Goal: Use online tool/utility: Utilize a website feature to perform a specific function

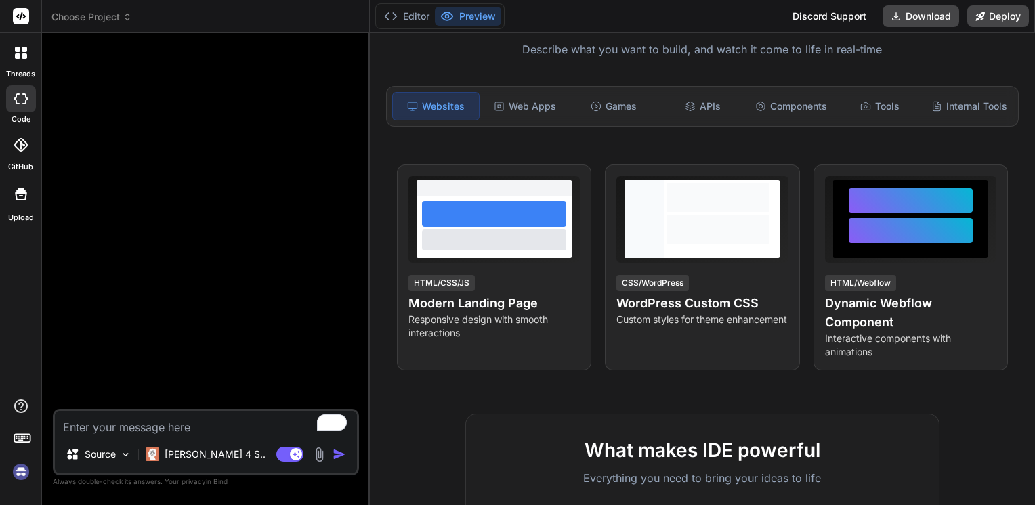
scroll to position [122, 0]
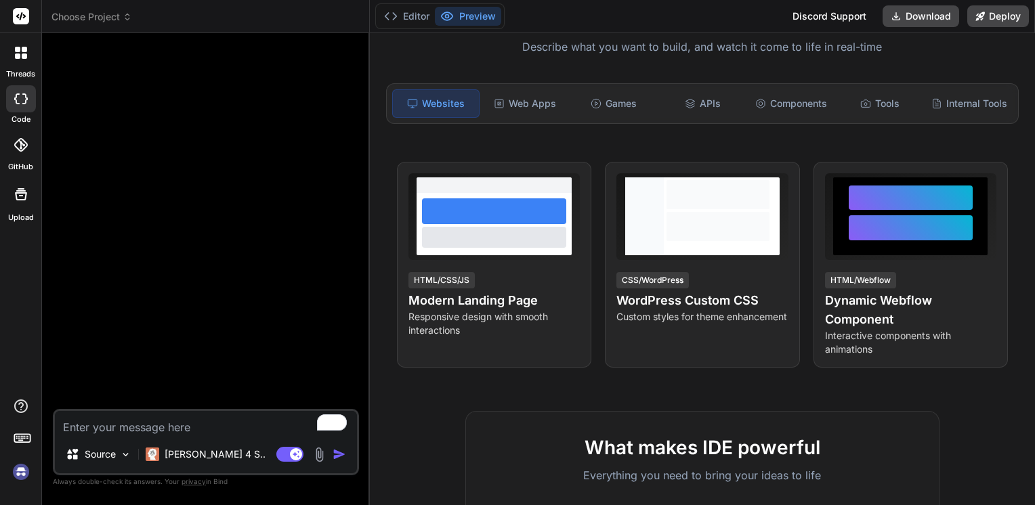
click at [933, 175] on span "View Prompt" at bounding box center [962, 180] width 58 height 14
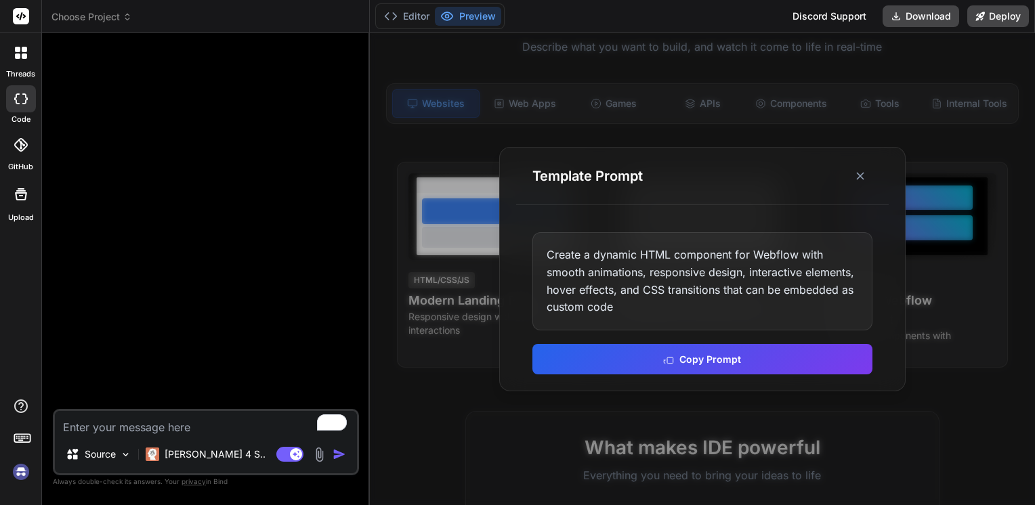
click at [859, 179] on icon at bounding box center [860, 176] width 14 height 14
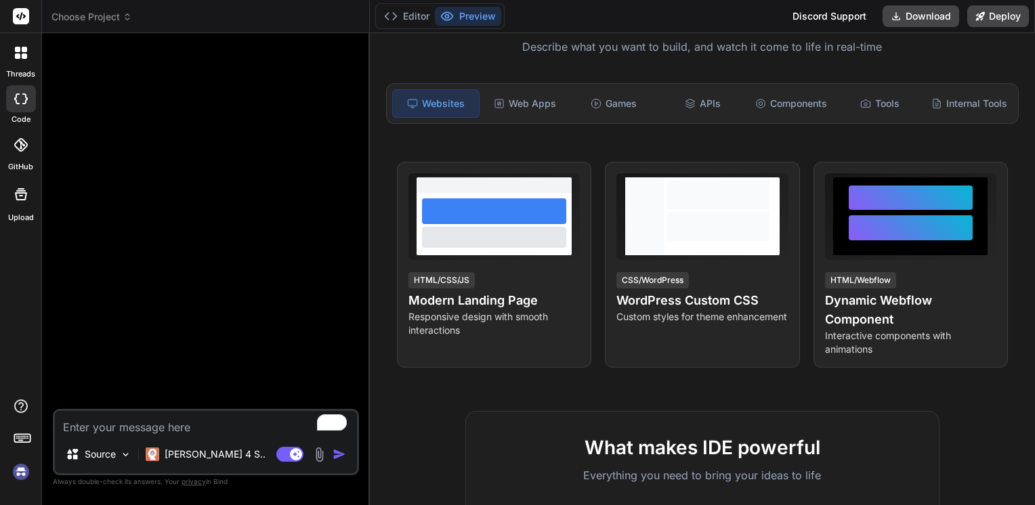
click at [542, 109] on div "Web Apps" at bounding box center [525, 103] width 86 height 28
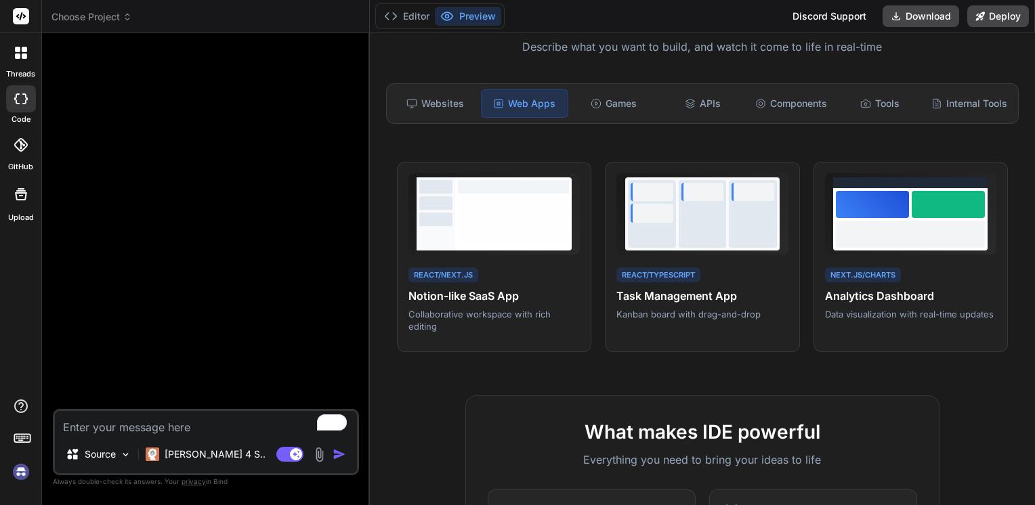
click at [900, 237] on div at bounding box center [910, 234] width 149 height 27
click at [880, 297] on h4 "Analytics Dashboard" at bounding box center [910, 296] width 171 height 16
click at [949, 176] on span "View Prompt" at bounding box center [966, 179] width 50 height 12
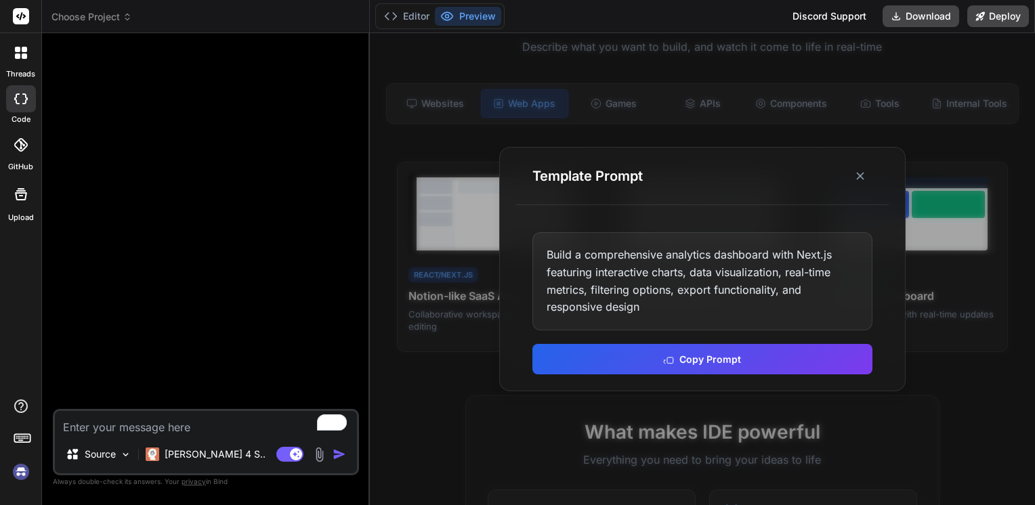
click at [696, 355] on button "Copy Prompt" at bounding box center [702, 359] width 340 height 30
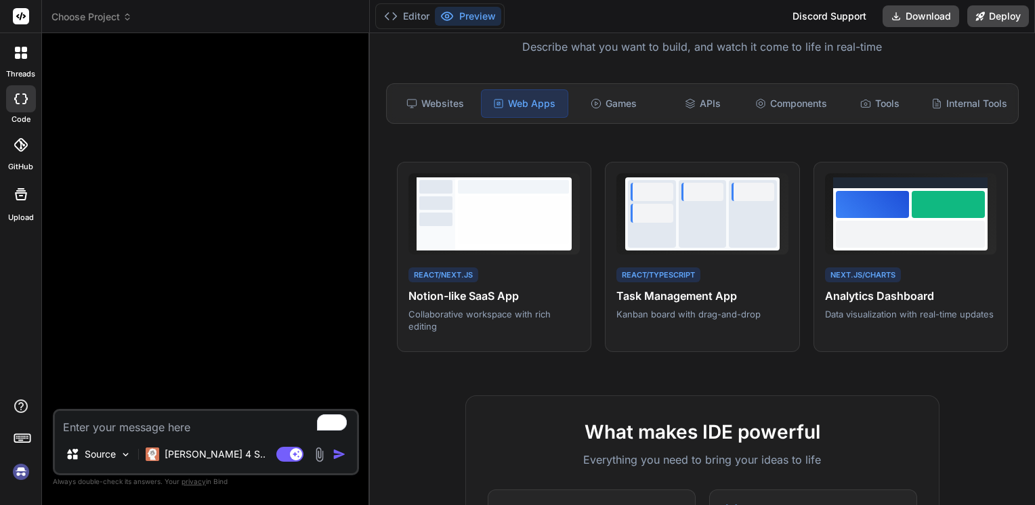
click at [193, 433] on textarea "To enrich screen reader interactions, please activate Accessibility in Grammarl…" at bounding box center [206, 423] width 302 height 24
click at [314, 456] on img at bounding box center [320, 455] width 16 height 16
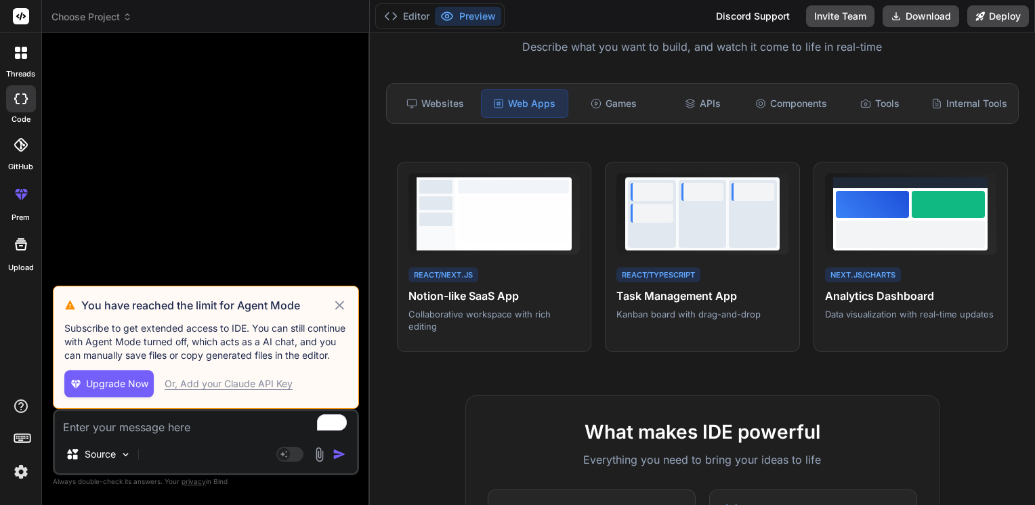
click at [341, 299] on icon at bounding box center [340, 305] width 16 height 16
type textarea "x"
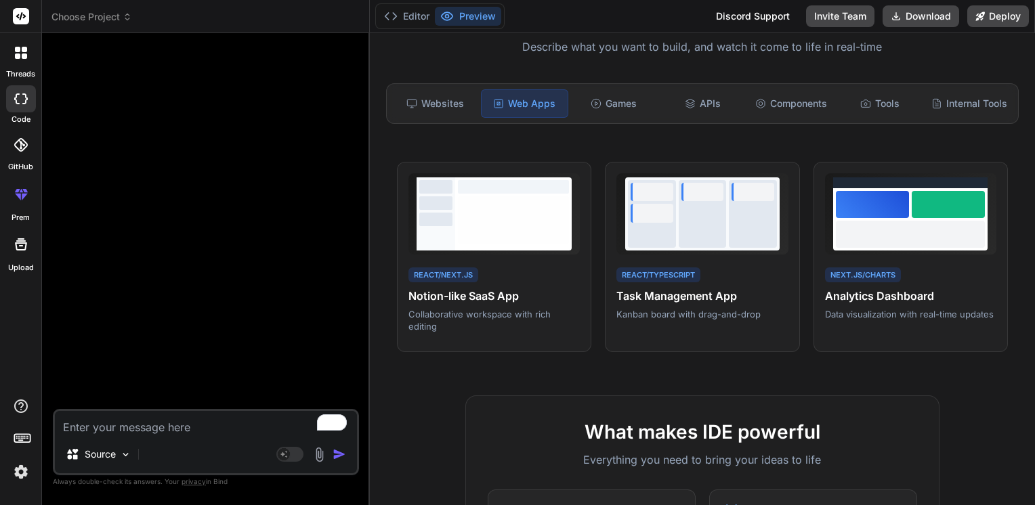
click at [880, 232] on div at bounding box center [910, 234] width 149 height 27
click at [941, 175] on span "View Prompt" at bounding box center [966, 179] width 50 height 12
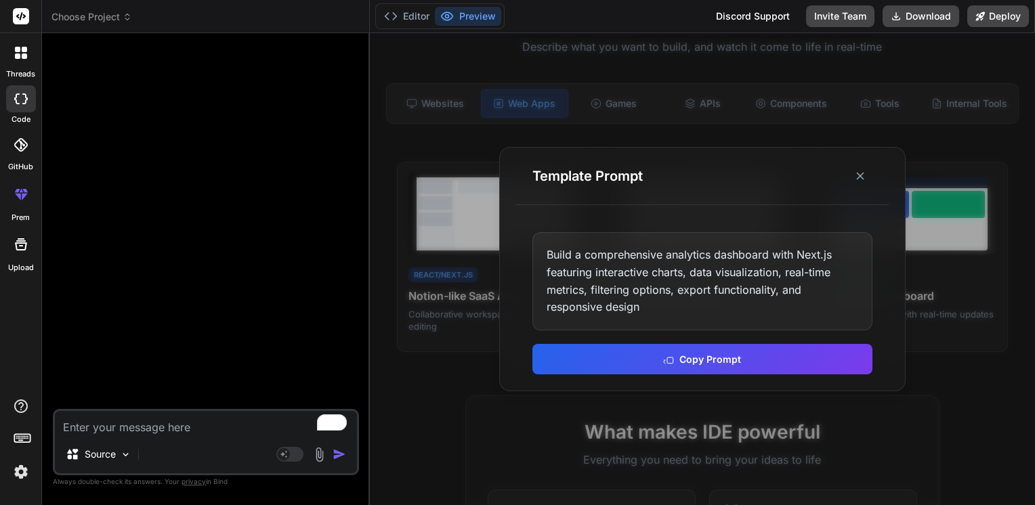
click at [704, 354] on button "Copy Prompt" at bounding box center [702, 359] width 340 height 30
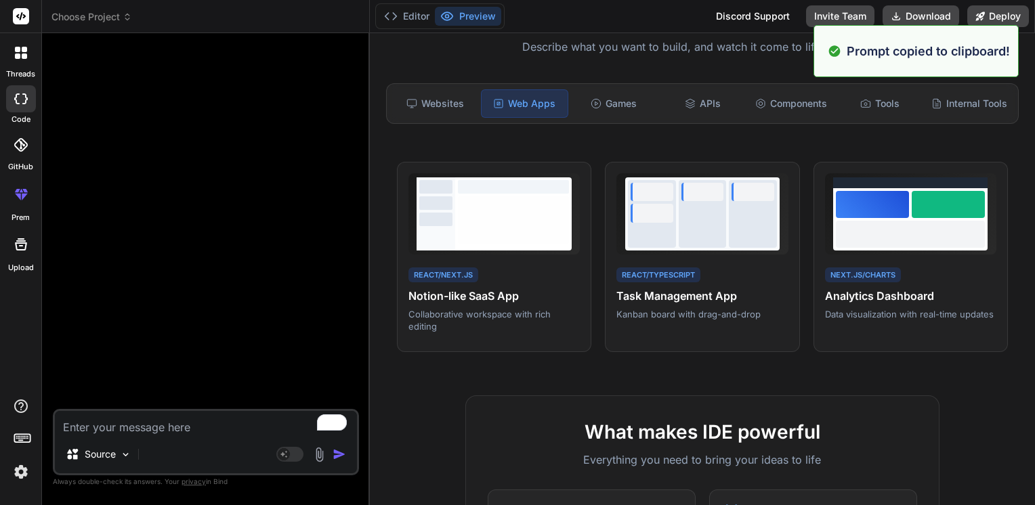
click at [192, 426] on textarea "To enrich screen reader interactions, please activate Accessibility in Grammarl…" at bounding box center [206, 423] width 302 height 24
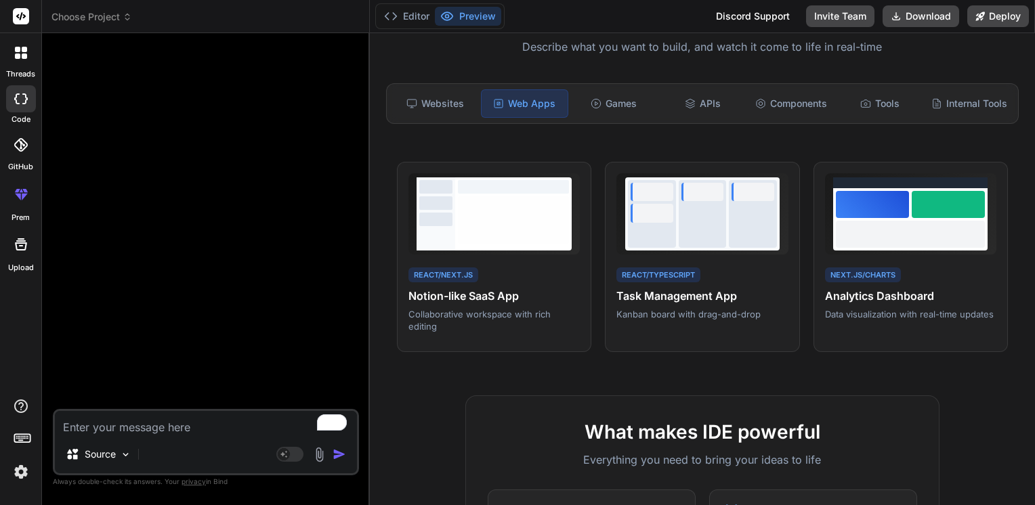
paste textarea "Build a comprehensive analytics dashboard with Next.js featuring interactive ch…"
type textarea "Build a comprehensive analytics dashboard with Next.js featuring interactive ch…"
type textarea "x"
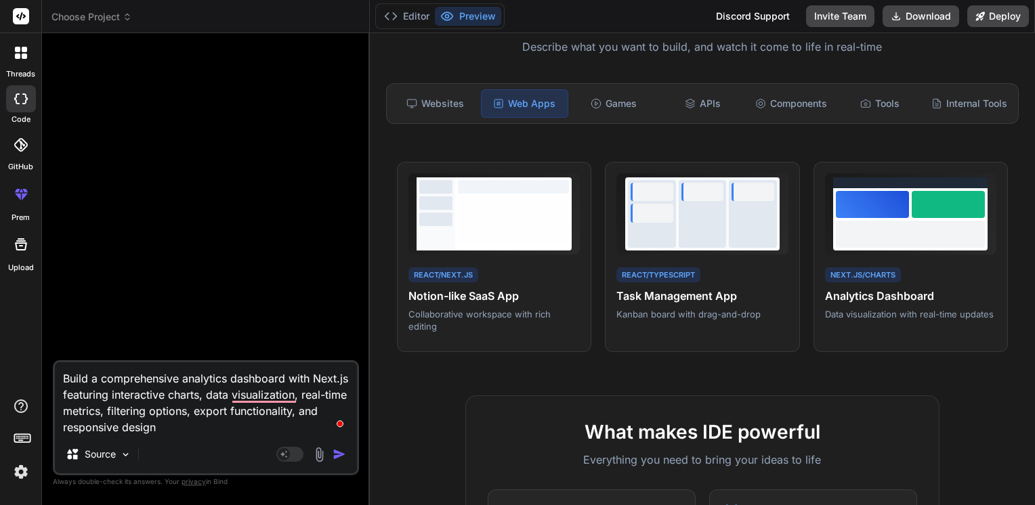
type textarea "Build a comprehensive analytics dashboard with Next.js featuring interactive ch…"
click at [335, 457] on img "button" at bounding box center [340, 455] width 14 height 14
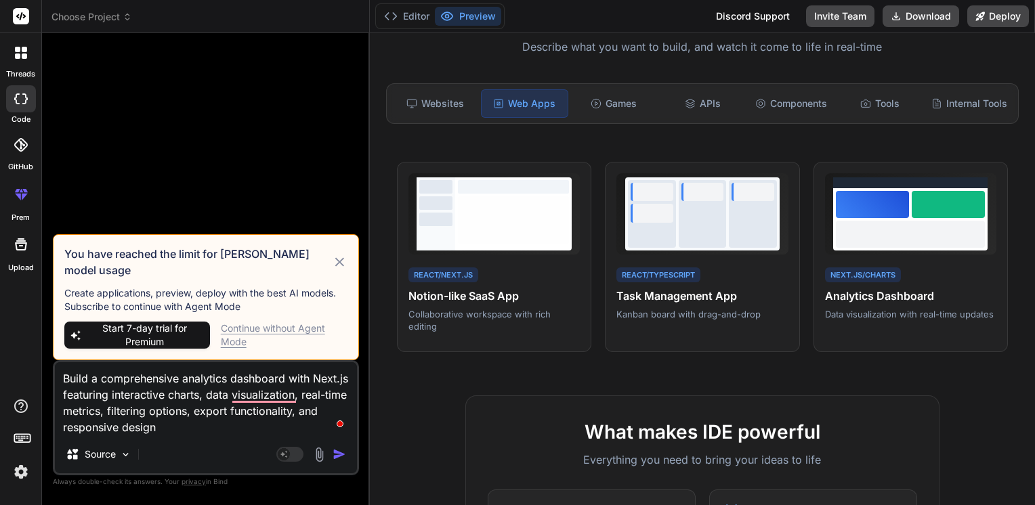
click at [295, 335] on div "Continue without Agent Mode" at bounding box center [284, 335] width 127 height 27
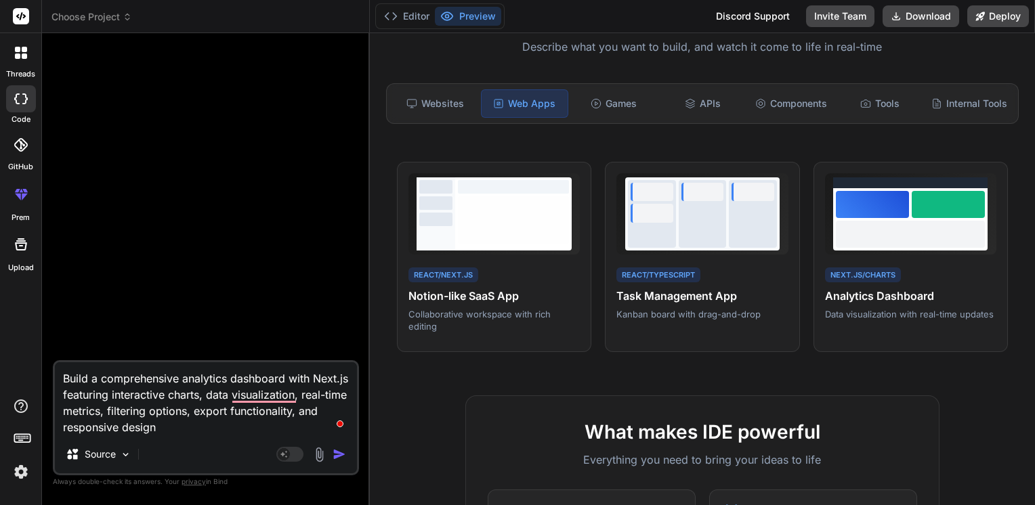
click at [339, 459] on img "button" at bounding box center [340, 455] width 14 height 14
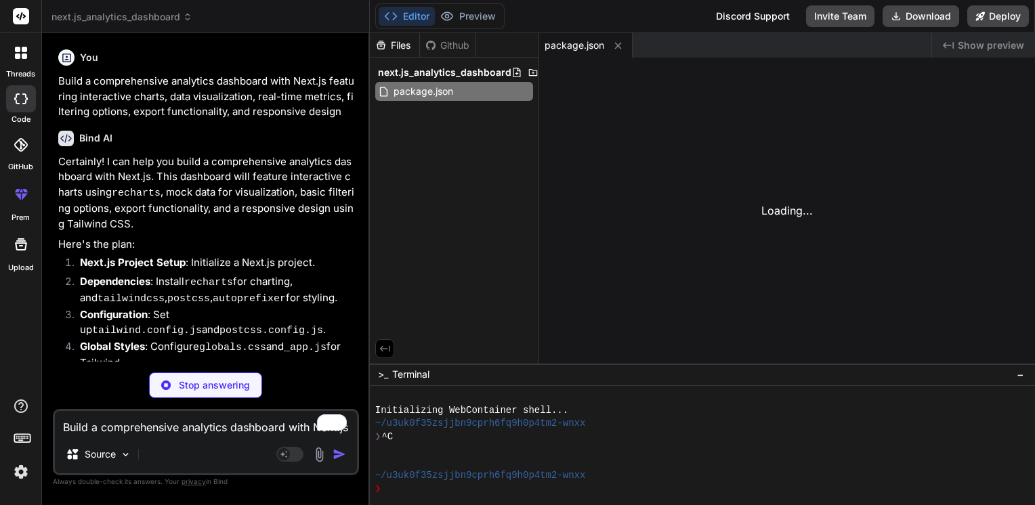
type textarea "x"
type textarea "/** @type {import('next').NextConfig} */ const nextConfig = { reactStrictMode: …"
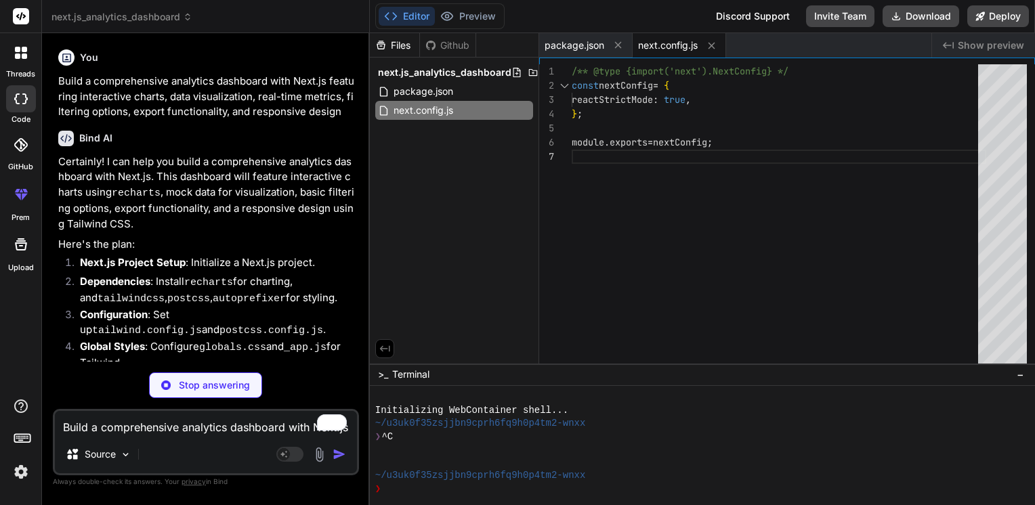
type textarea "x"
type textarea ""gradient-radial": "radial-gradient(var(--tw-gradient-stops))", "gradient-conic…"
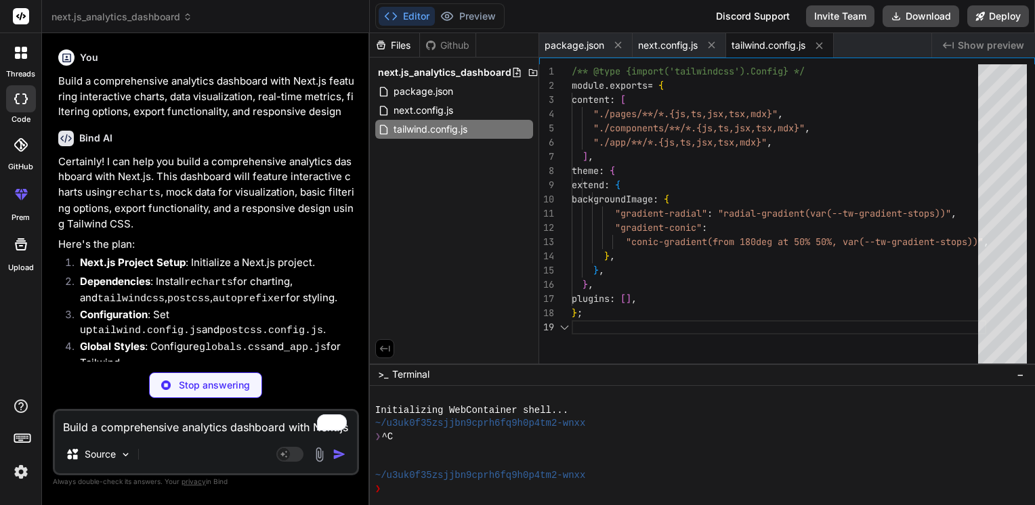
type textarea "x"
type textarea "module.exports = { plugins: { tailwindcss: {}, autoprefixer: {}, }, };"
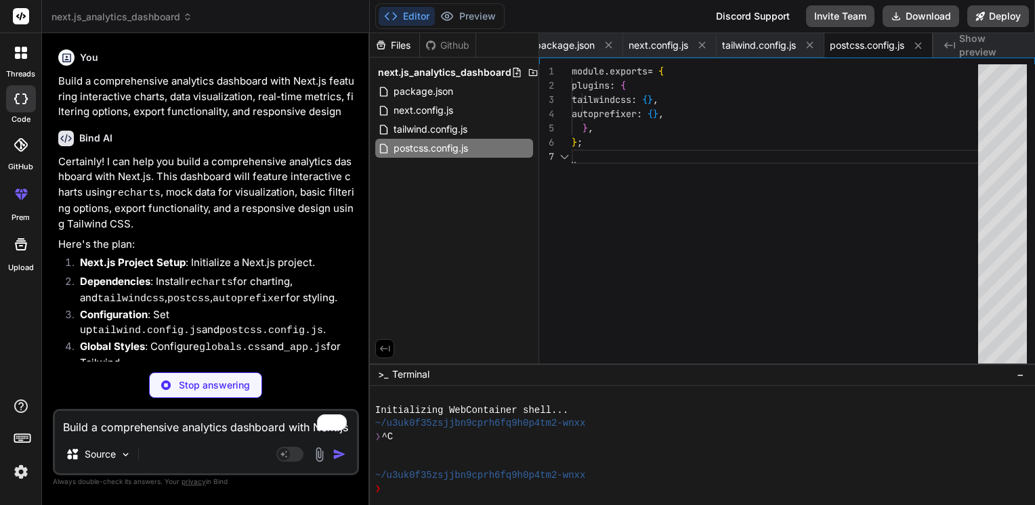
type textarea "x"
type textarea "@tailwind base; @tailwind components; @tailwind utilities; body { font-family: …"
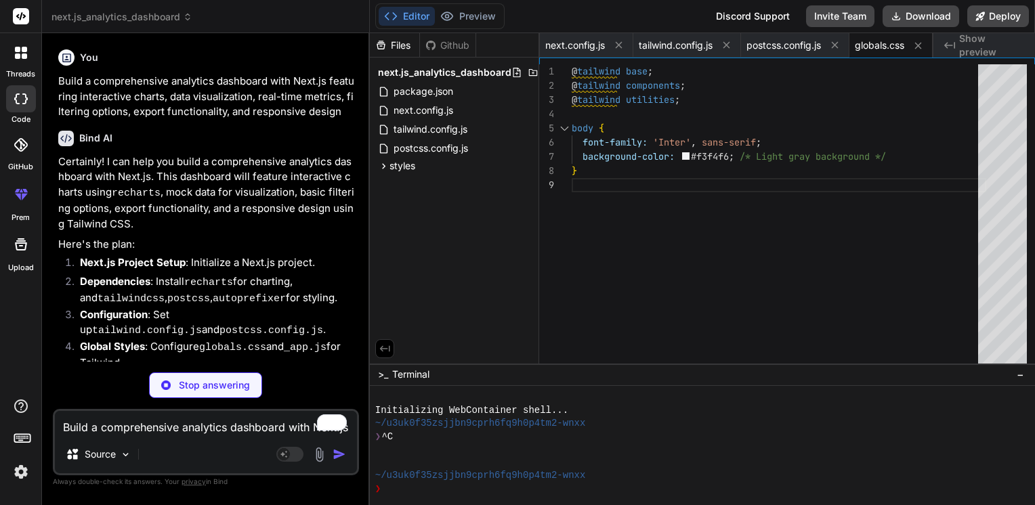
type textarea "x"
type textarea "</Head> <Component {...pageProps} /> </> ); }"
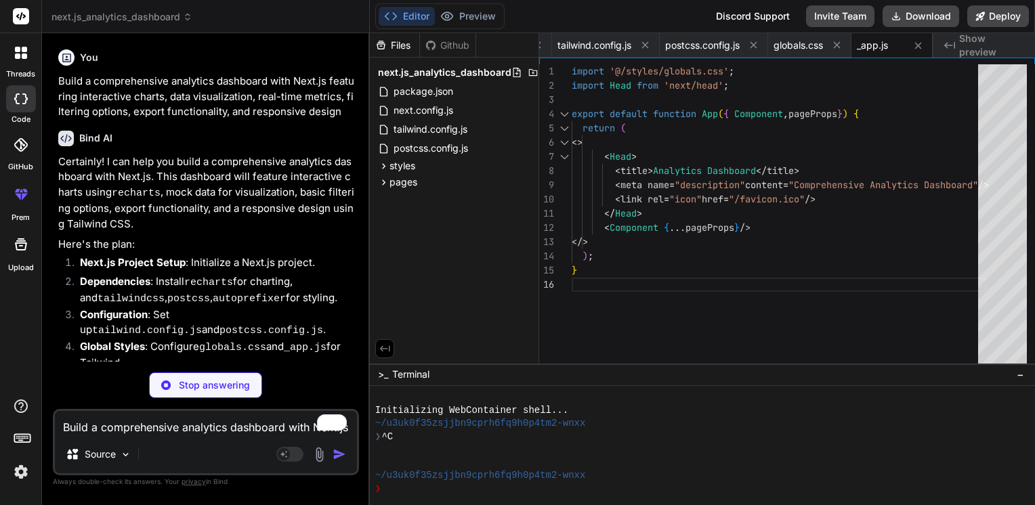
type textarea "x"
type textarea "<main className="flex-1 p-4 sm:p-6 lg:p-8"> {children} </main> </div> </div> );…"
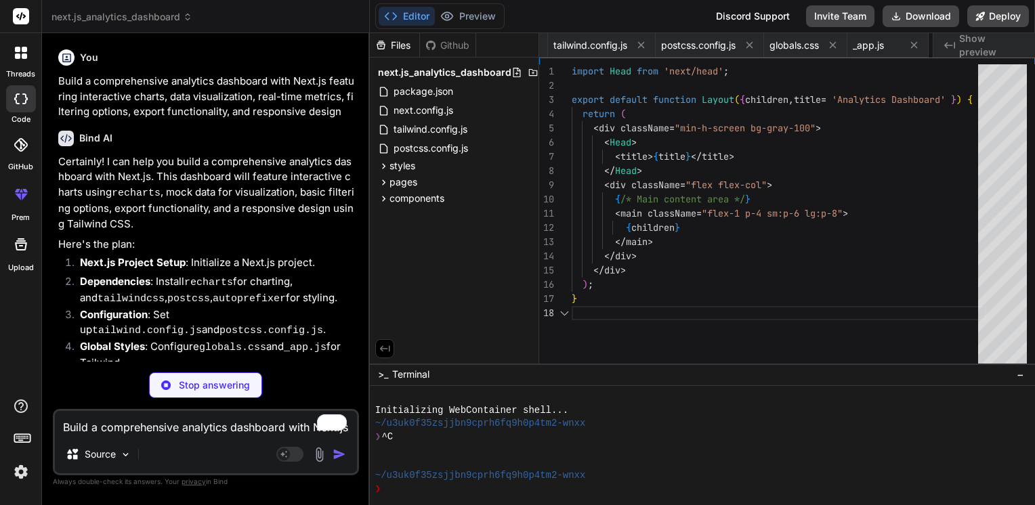
scroll to position [0, 259]
type textarea "x"
type textarea "}"
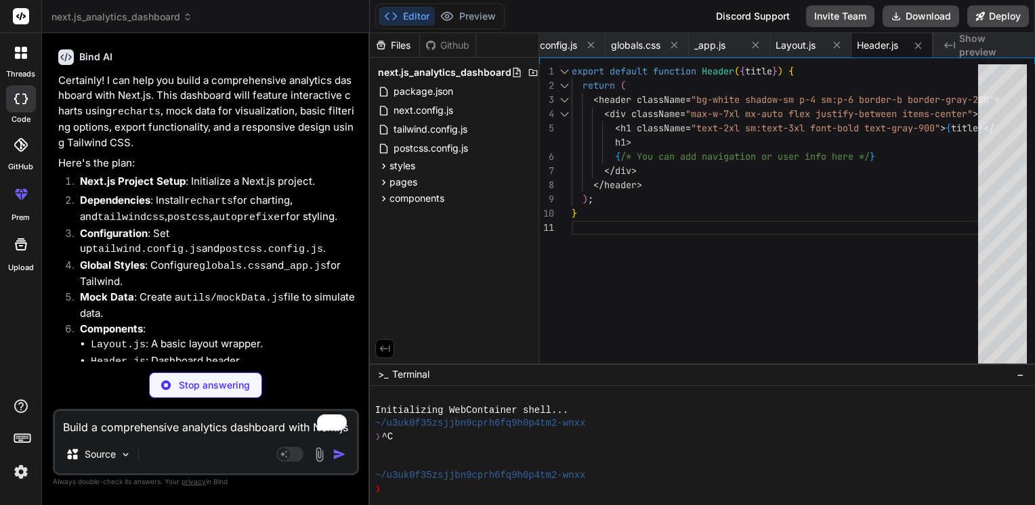
scroll to position [83, 0]
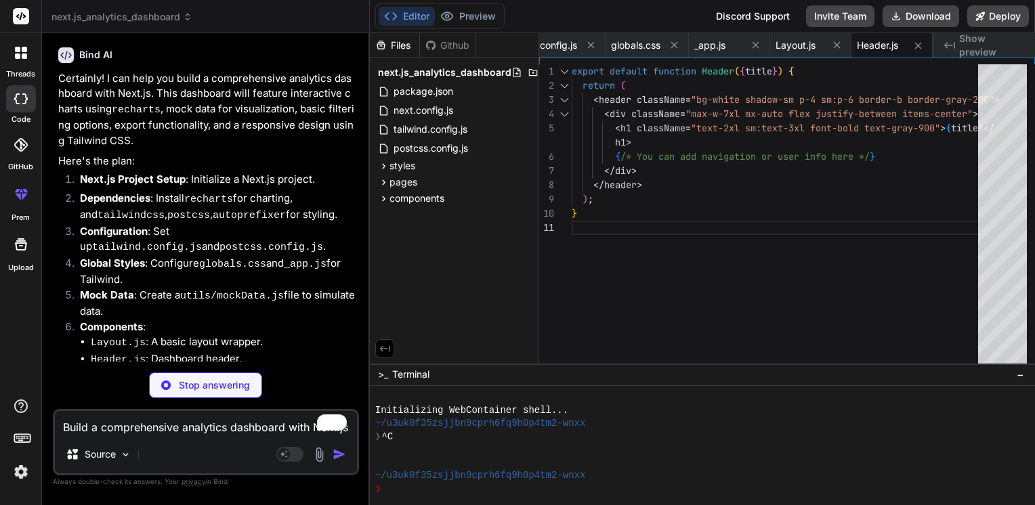
type textarea "x"
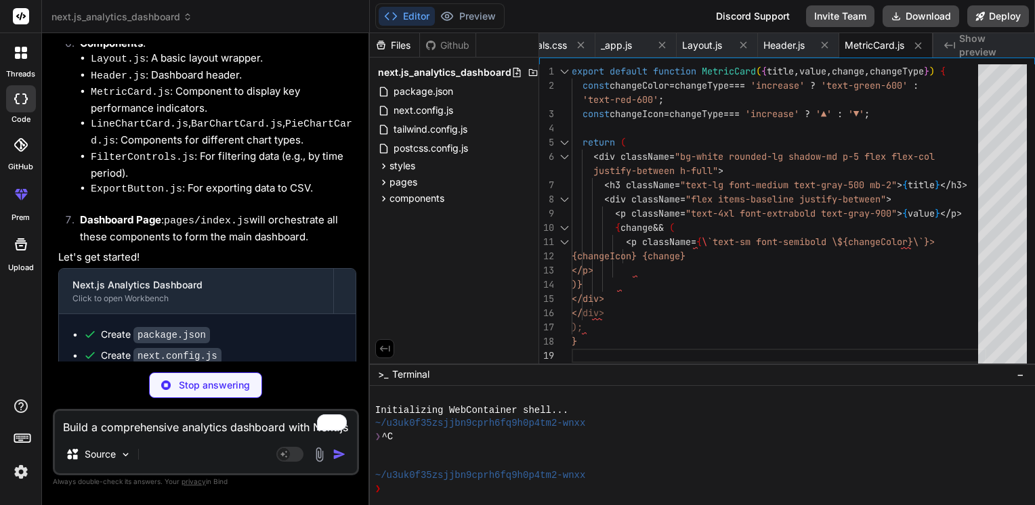
scroll to position [368, 0]
type textarea "x"
type textarea "{2} dot={{ r: 3 }} activeDot={{ r: 6 }} /> </LineChart> </ResponsiveContainer> …"
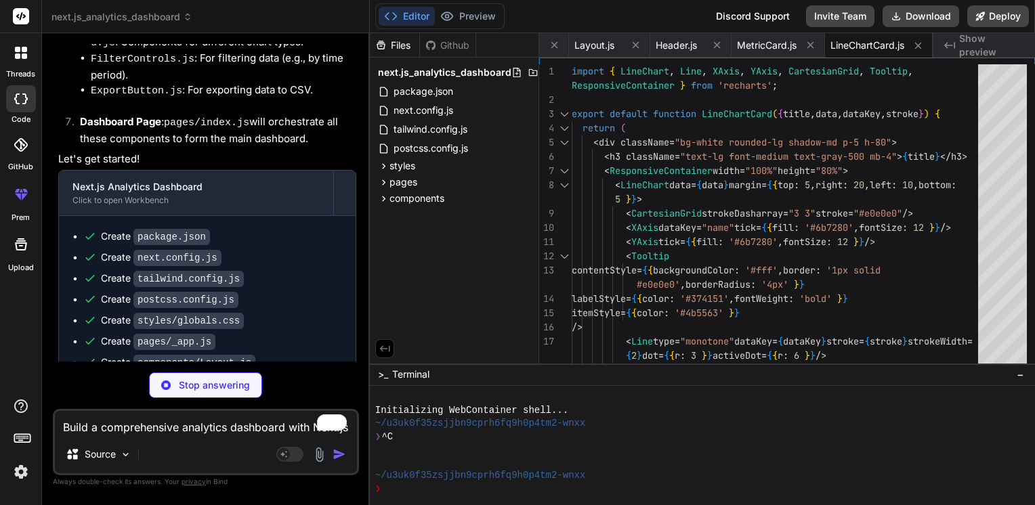
scroll to position [564, 0]
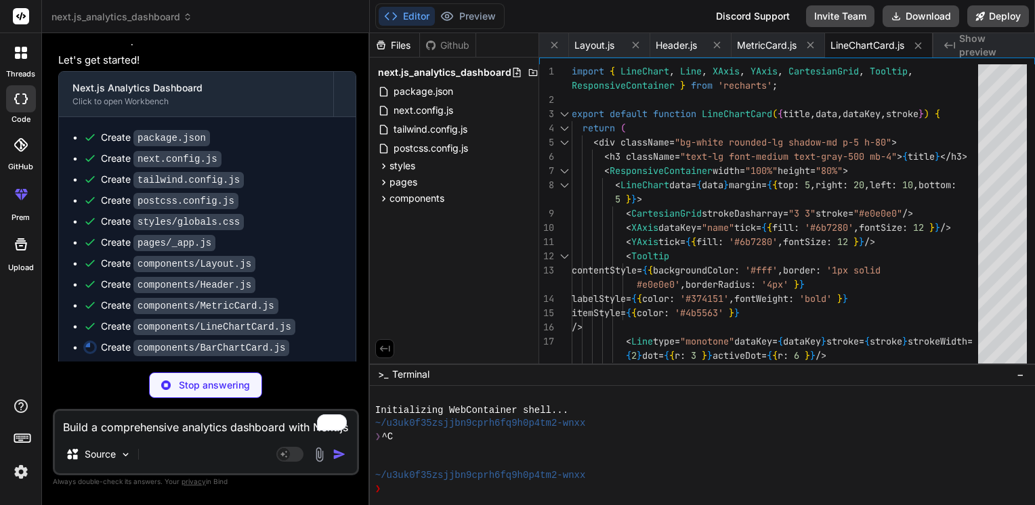
type textarea "x"
type textarea "</BarChart> </ResponsiveContainer> </div> ); }"
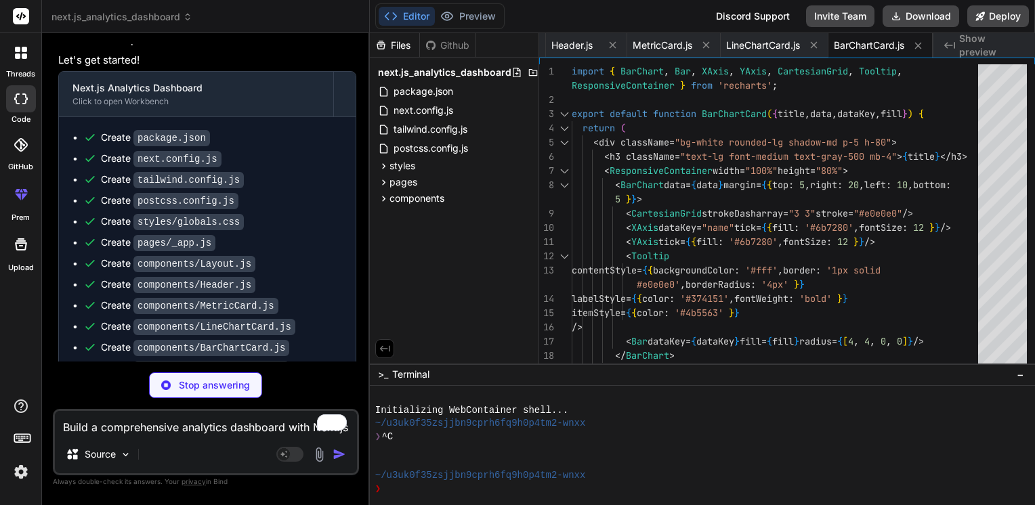
type textarea "x"
type textarea "labelStyle={{ color: '#374151', fontWeight: 'bold' }} itemStyle={{ color: '#4b5…"
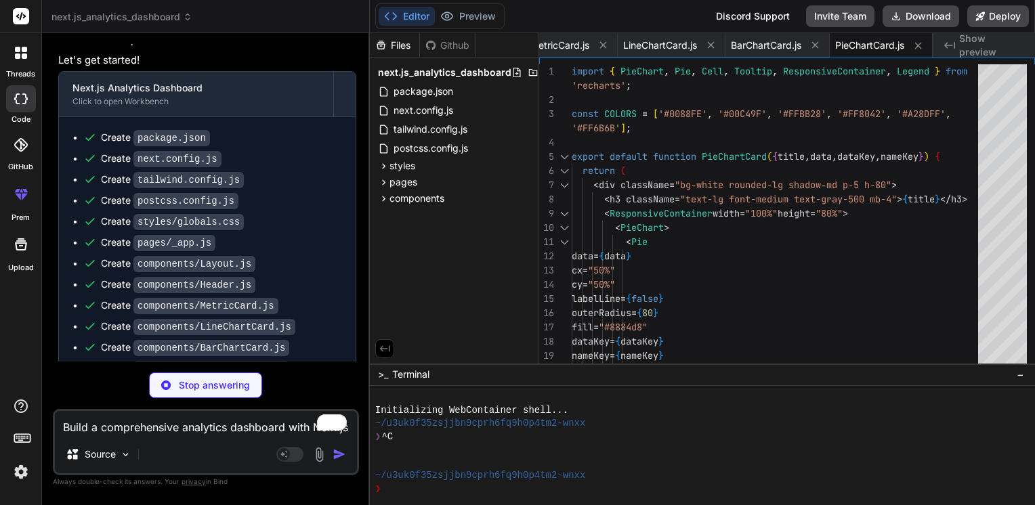
scroll to position [606, 0]
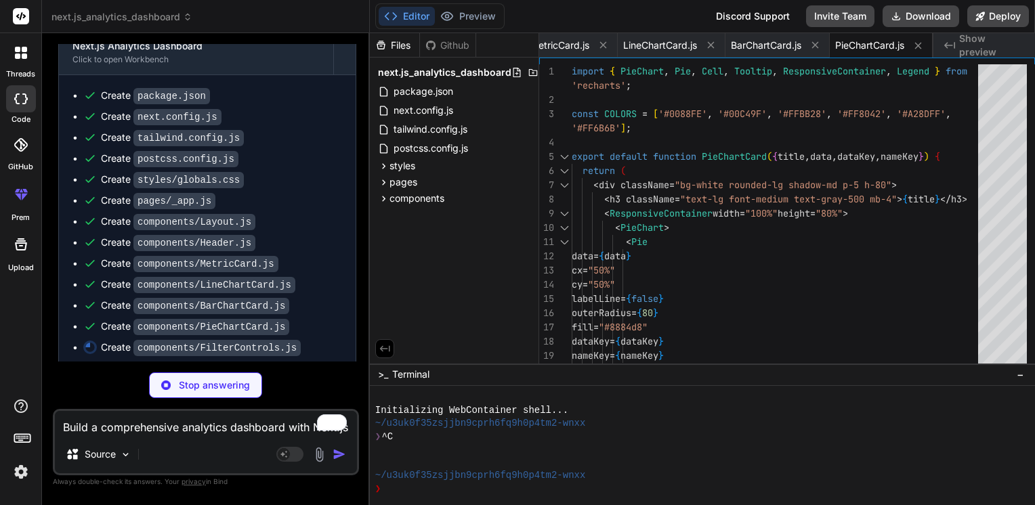
type textarea "x"
type textarea "}"
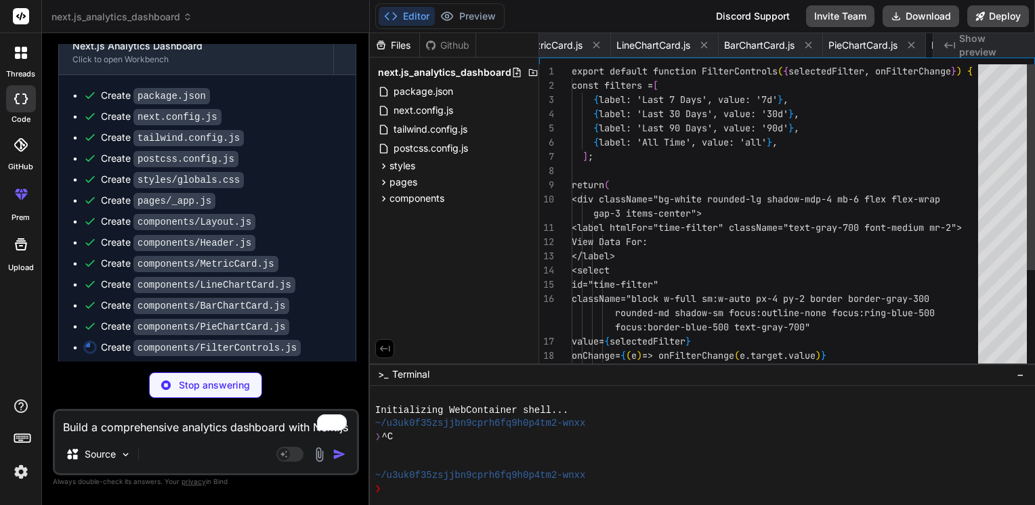
scroll to position [0, 856]
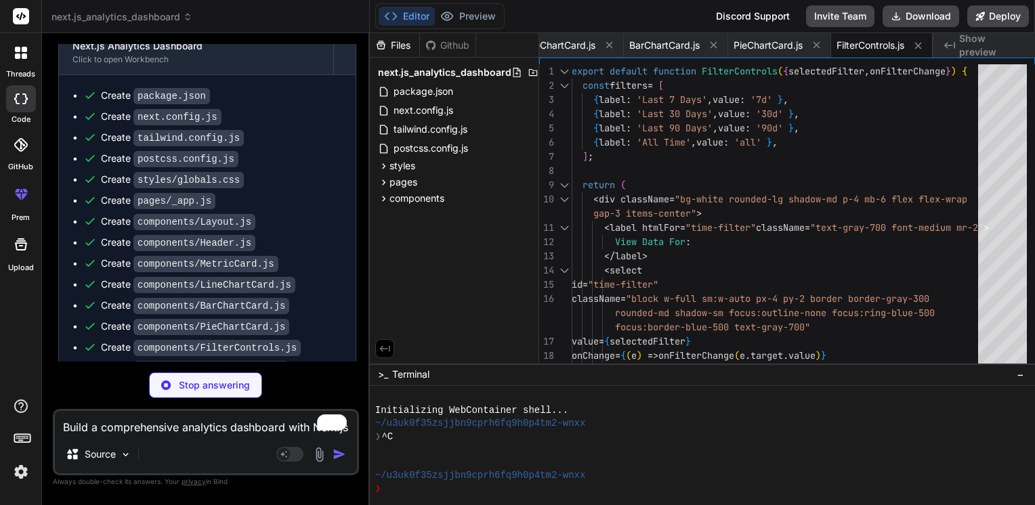
type textarea "x"
type textarea "focus:ring-opacity-50" > Export Data (CSV) </button> ); }"
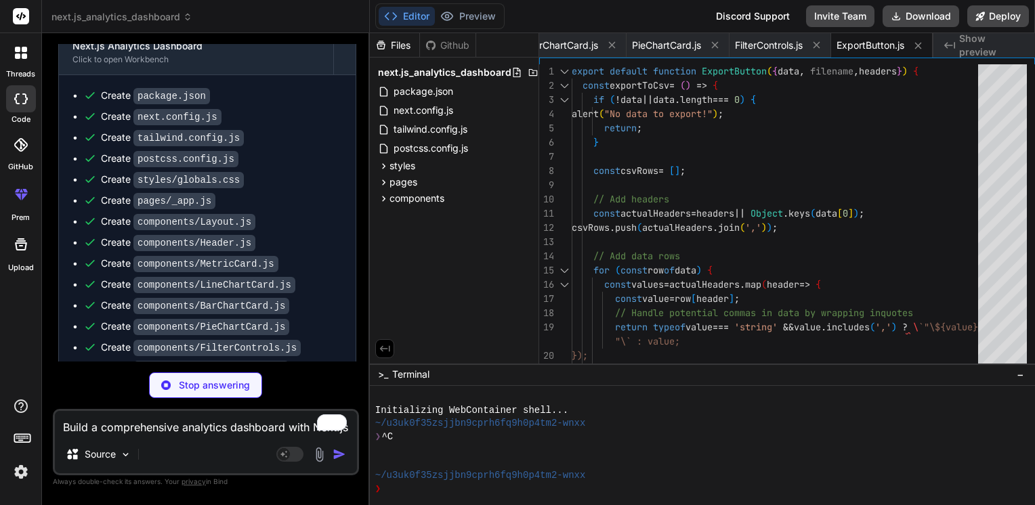
type textarea "x"
type textarea "};"
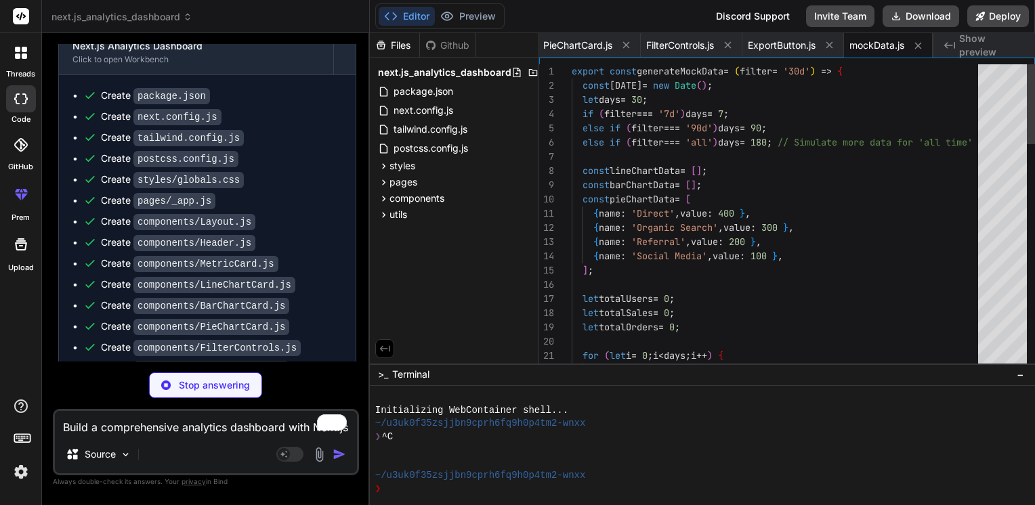
scroll to position [668, 0]
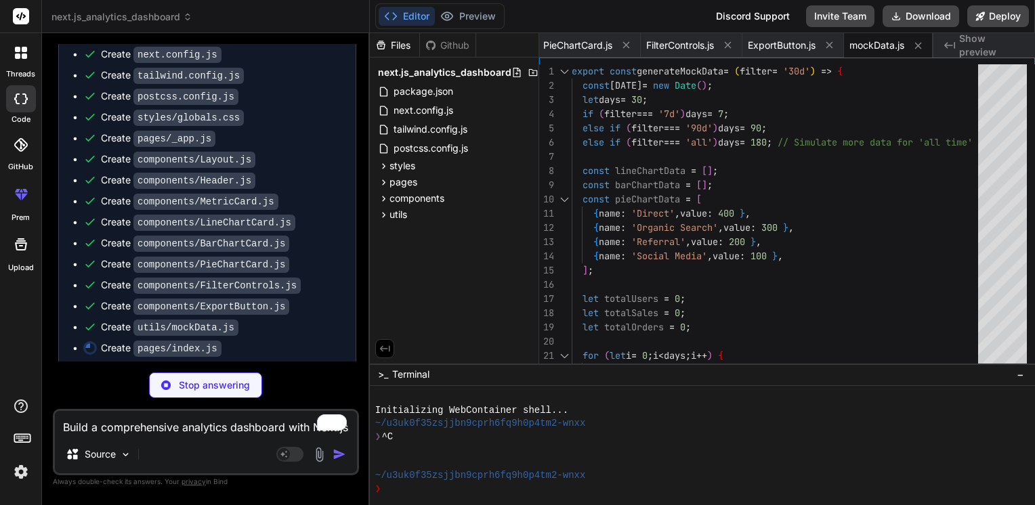
type textarea "x"
type textarea "dataKey="value" nameKey="name" /> </div> </div> </Layout> ); }"
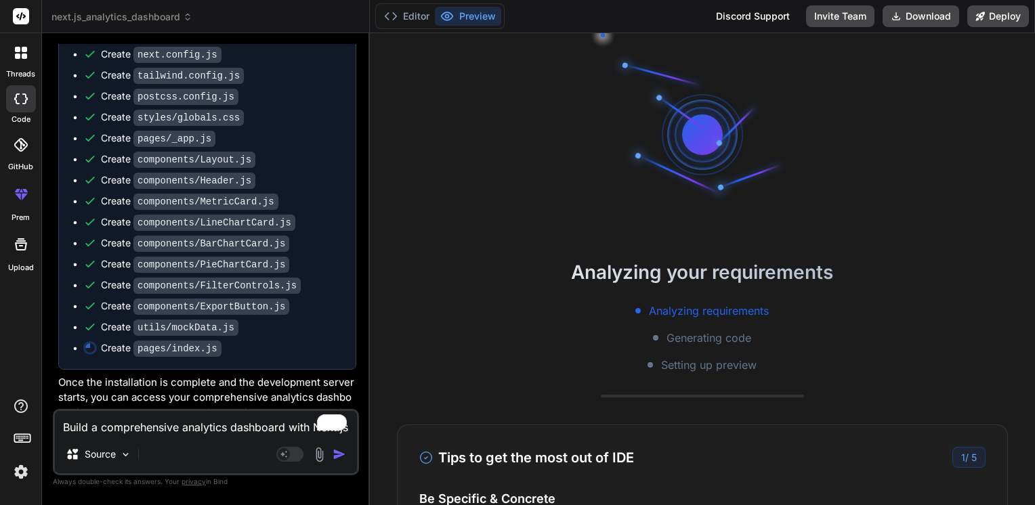
scroll to position [65, 0]
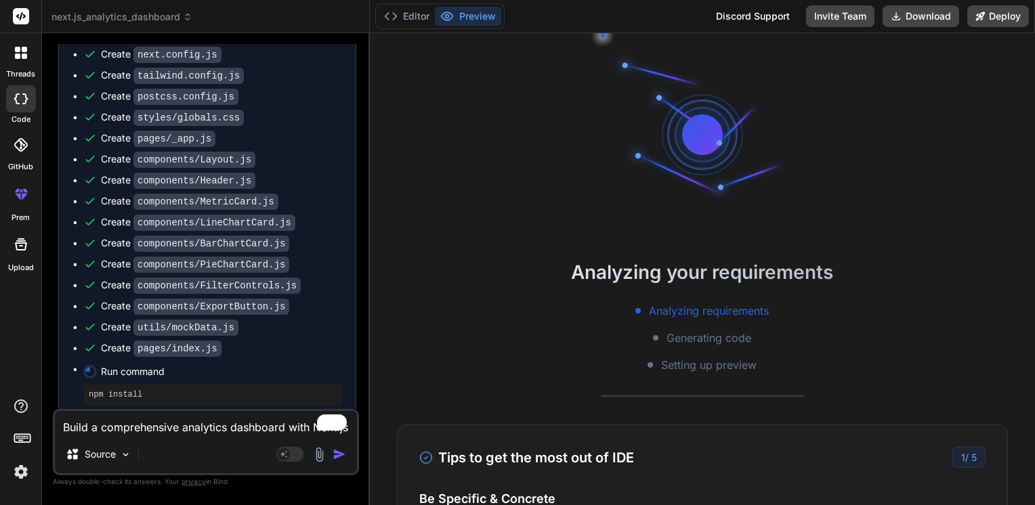
type textarea "x"
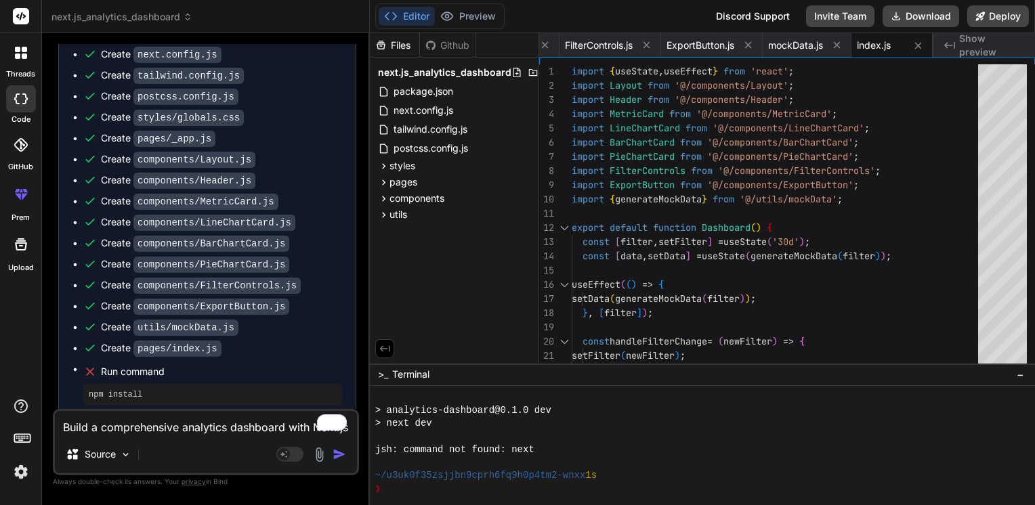
scroll to position [221, 0]
click at [91, 365] on icon at bounding box center [90, 372] width 14 height 14
click at [187, 433] on textarea "Build a comprehensive analytics dashboard with Next.js featuring interactive ch…" at bounding box center [206, 423] width 302 height 24
type textarea "n"
type textarea "x"
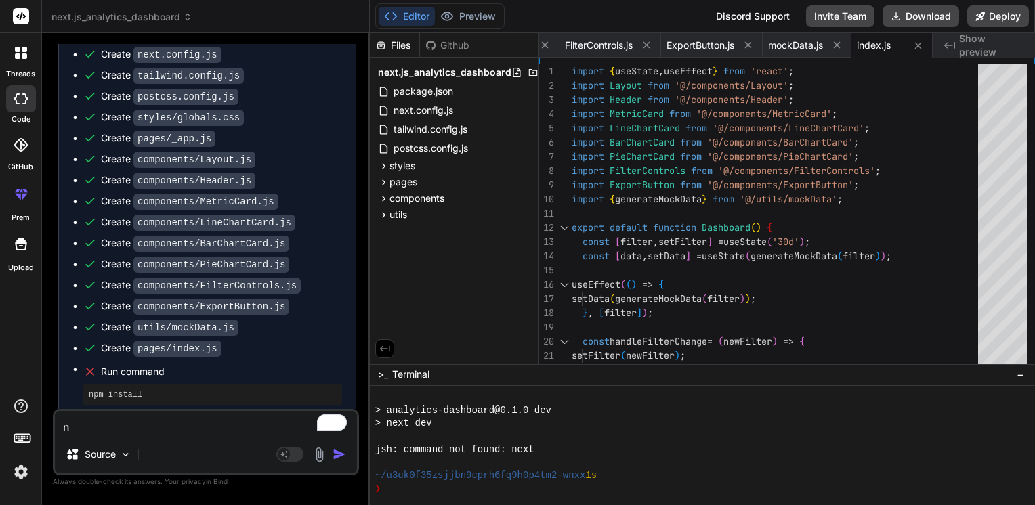
type textarea "np"
type textarea "x"
type textarea "npm"
type textarea "x"
type textarea "npm"
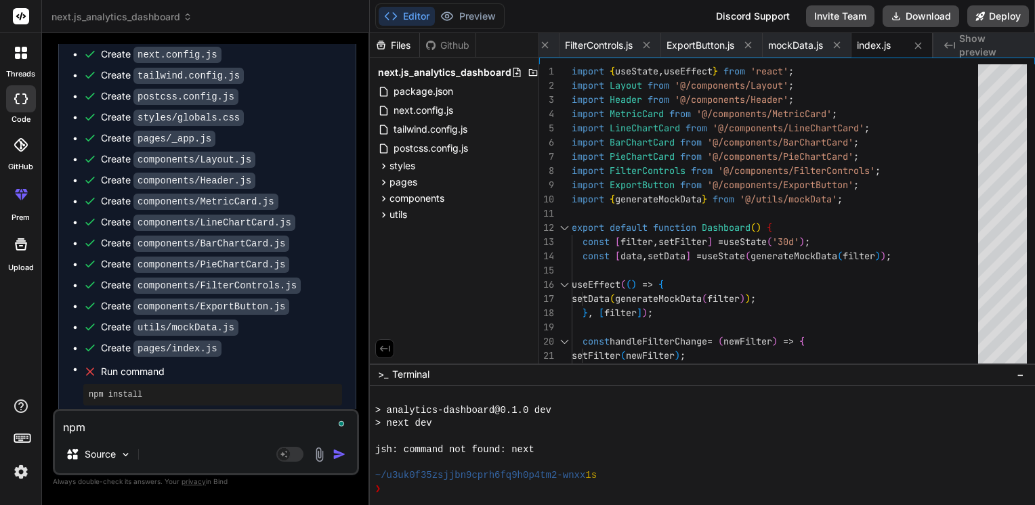
type textarea "x"
type textarea "npm i"
type textarea "x"
type textarea "npm in"
type textarea "x"
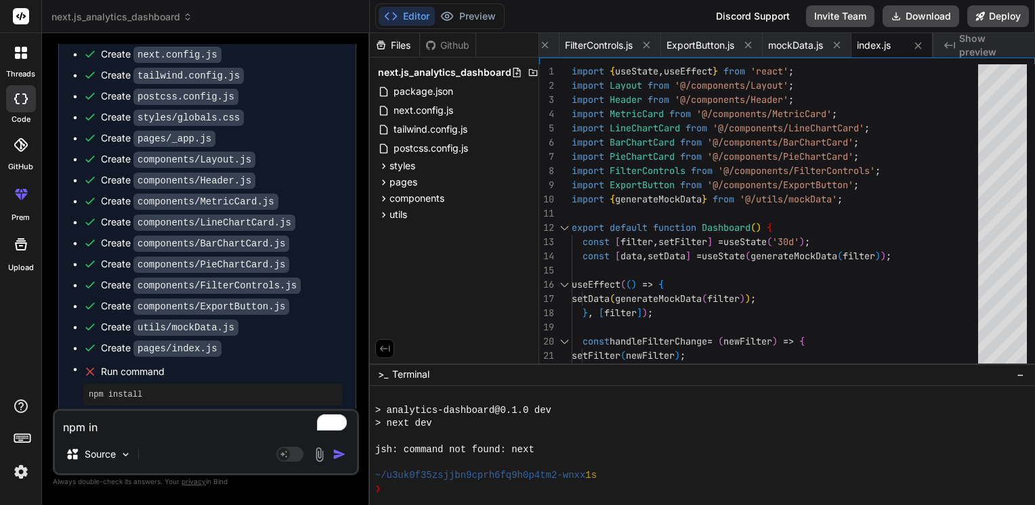
type textarea "npm ins"
type textarea "x"
type textarea "npm inst"
type textarea "x"
type textarea "npm insta"
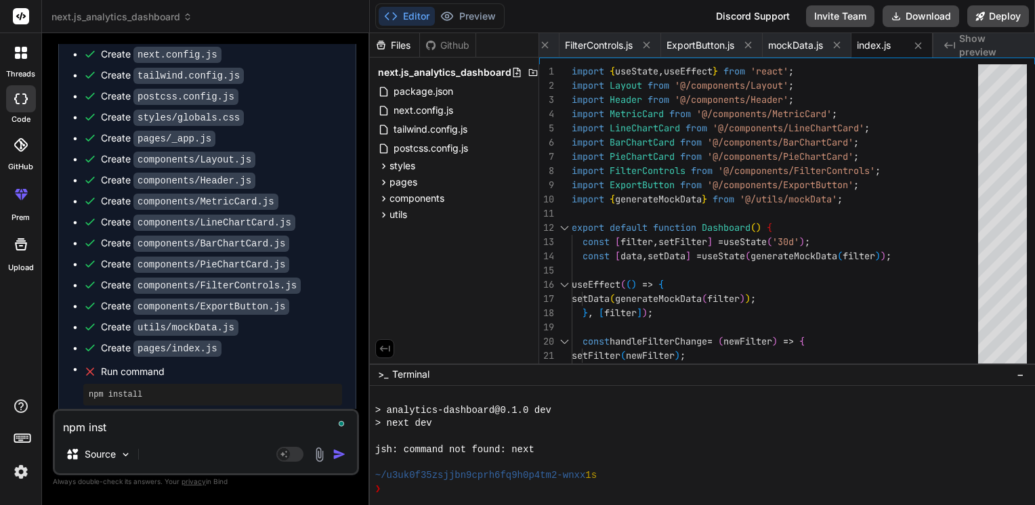
type textarea "x"
type textarea "npm instal"
type textarea "x"
type textarea "npm install"
type textarea "x"
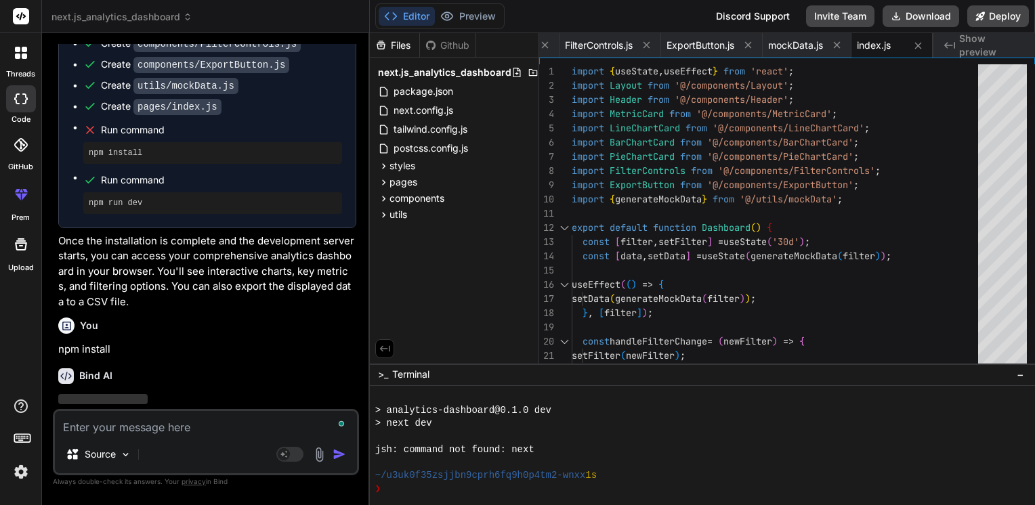
scroll to position [946, 0]
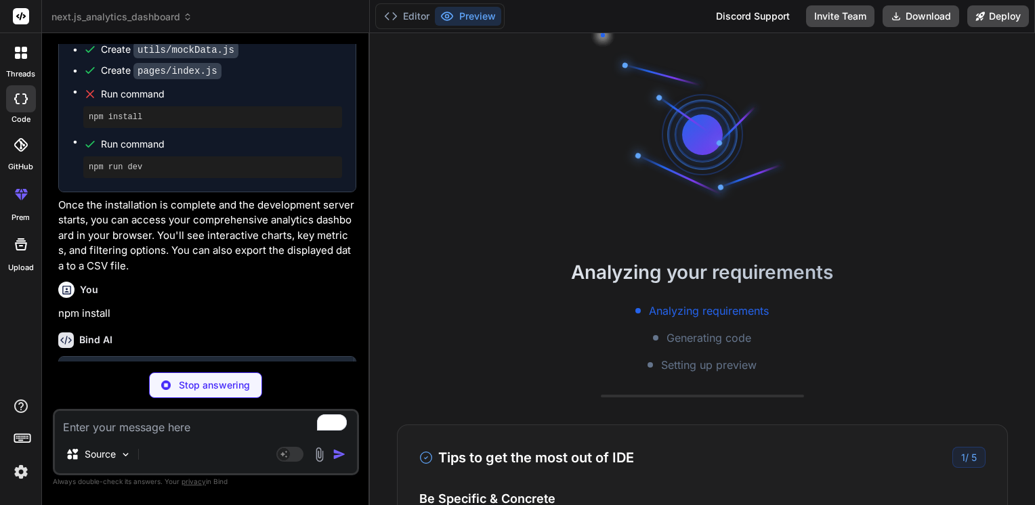
type textarea "x"
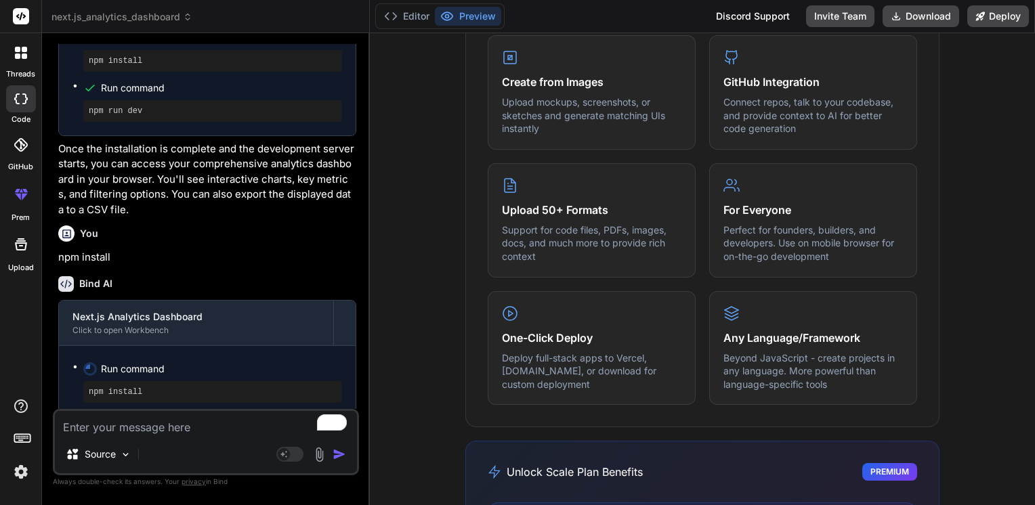
scroll to position [696, 0]
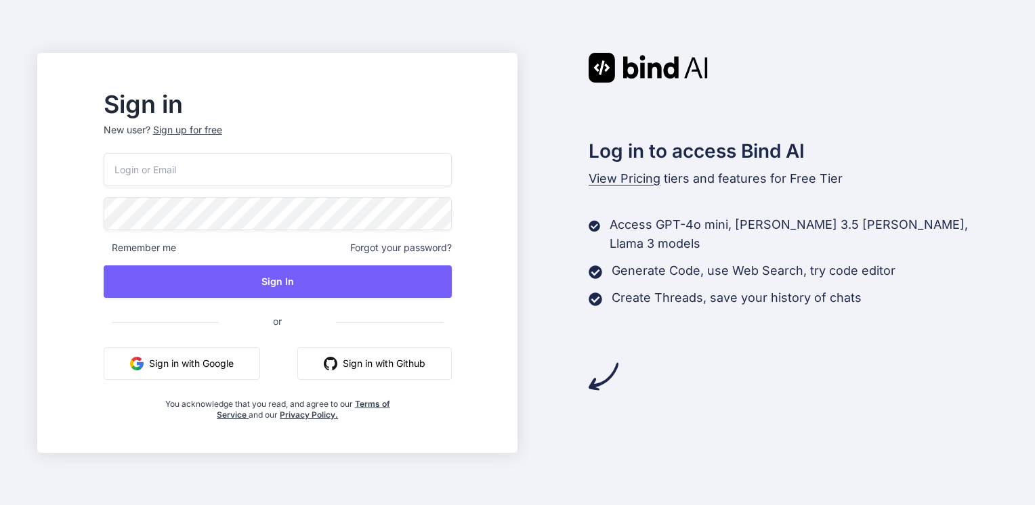
click at [256, 365] on button "Sign in with Google" at bounding box center [182, 363] width 156 height 33
